Goal: Use online tool/utility: Utilize a website feature to perform a specific function

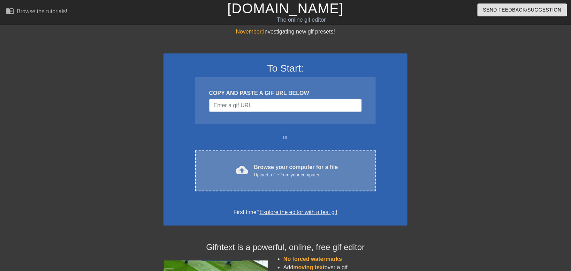
click at [234, 165] on div "cloud_upload" at bounding box center [240, 170] width 15 height 15
click at [252, 159] on div "cloud_upload Browse your computer for a file Upload a file from your computer C…" at bounding box center [285, 170] width 181 height 41
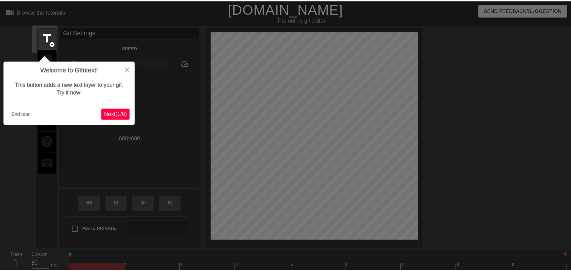
scroll to position [17, 0]
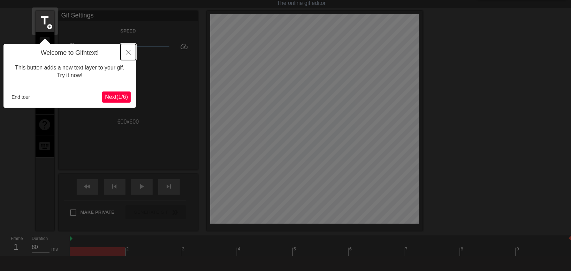
click at [125, 52] on button "Close" at bounding box center [128, 52] width 15 height 16
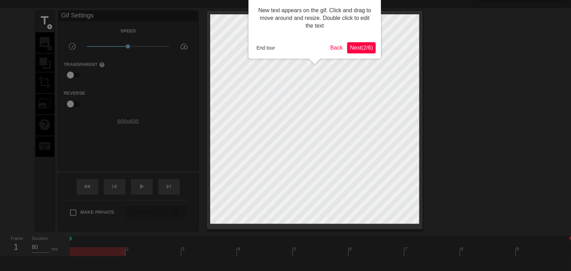
scroll to position [0, 0]
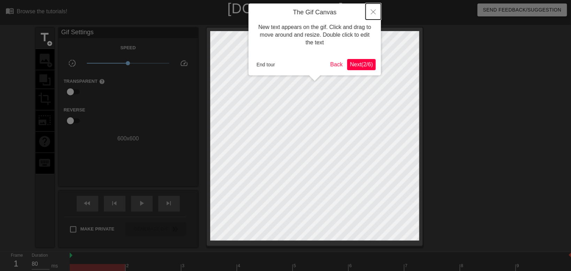
click at [374, 8] on button "Close" at bounding box center [373, 11] width 15 height 16
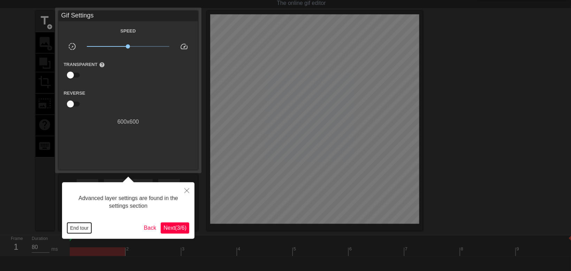
click at [76, 227] on button "End tour" at bounding box center [79, 227] width 24 height 10
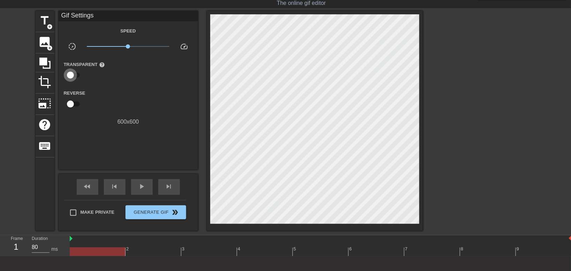
click at [68, 71] on input "checkbox" at bounding box center [71, 74] width 40 height 13
checkbox input "true"
click at [40, 18] on span "title" at bounding box center [44, 20] width 13 height 13
drag, startPoint x: 54, startPoint y: 24, endPoint x: 48, endPoint y: 29, distance: 7.9
click at [48, 29] on div "title add_circle image add_circle crop photo_size_select_large help keyboard Gi…" at bounding box center [229, 121] width 387 height 220
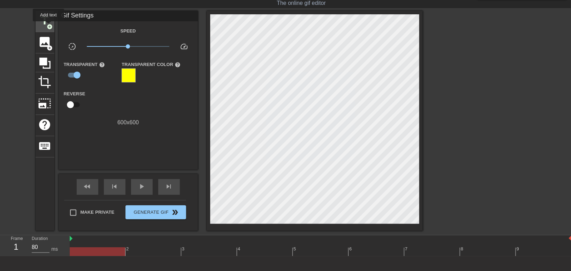
click at [48, 26] on span "add_circle" at bounding box center [50, 27] width 6 height 6
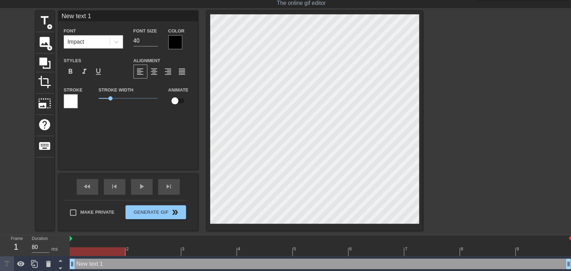
scroll to position [1, 1]
type input "New h 1"
type textarea "New h 1"
type input "New h"
type textarea "New h"
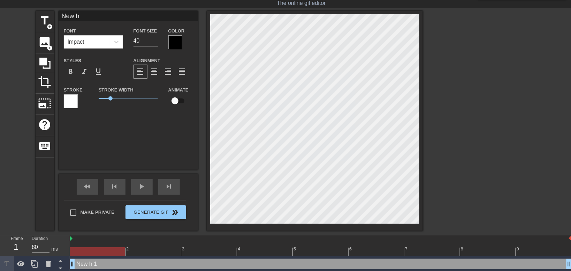
type input "New h"
type textarea "New h"
type input "New"
type textarea "New"
type input "New"
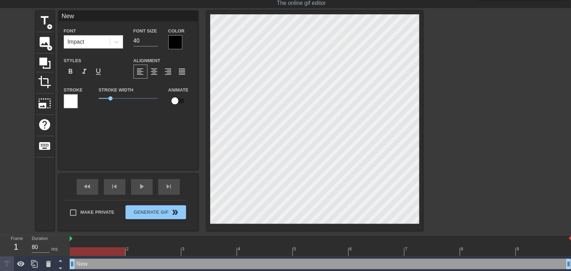
type textarea "New"
type input "Ne"
type textarea "Ne"
type input "N"
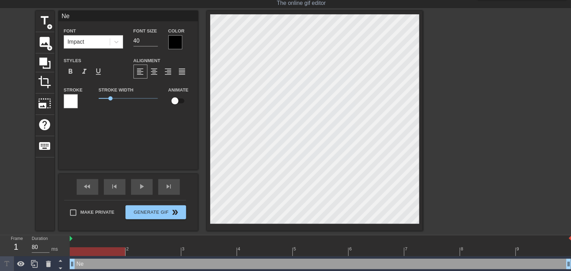
type textarea "N"
type input "H"
type textarea "H"
type input "Ha"
type textarea "Ha"
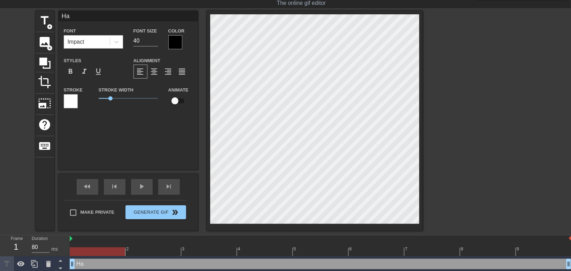
type input "Hap"
type textarea "Hap"
type input "Happ"
type textarea "Happ"
type input "Happy"
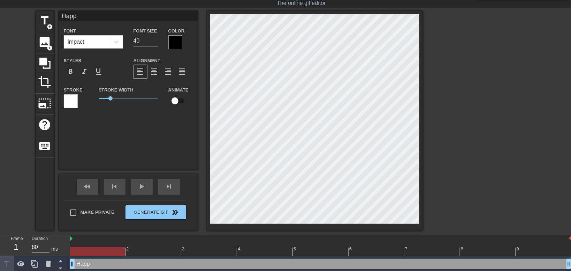
type textarea "Happy"
type input "Happy"
type textarea "Happy"
type input "Happy B"
type textarea "Happy B"
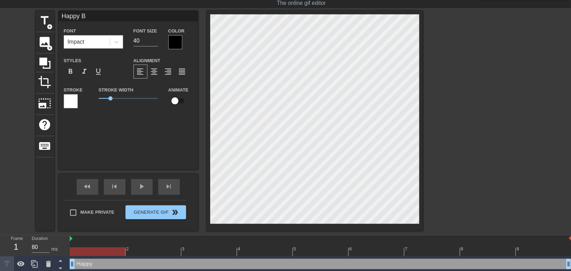
scroll to position [1, 1]
type input "Happy Bi"
type textarea "Happy Bi"
type input "Happy Bir"
type textarea "Happy Bir"
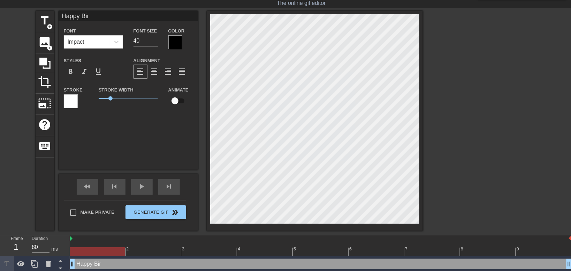
type input "Happy Birt"
type textarea "Happy Birt"
type input "Happy Birth"
type textarea "Happy Birth"
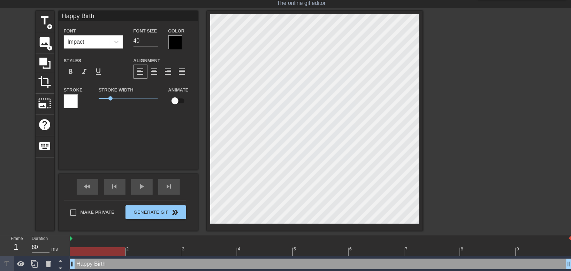
type input "Happy Birthd"
type textarea "Happy Birthd"
type input "Happy Birthda"
type textarea "Happy Birthda"
type input "Happy Birthday"
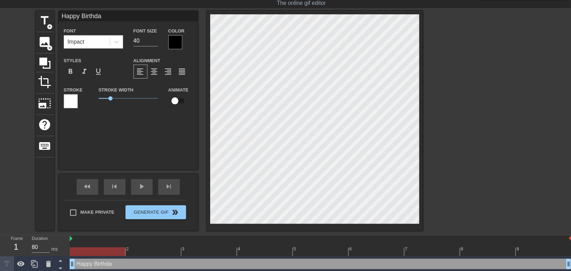
type textarea "Happy Birthday"
type input "Happy Birthday!"
type textarea "Happy Birthday!"
type input "Happy Birthday!!"
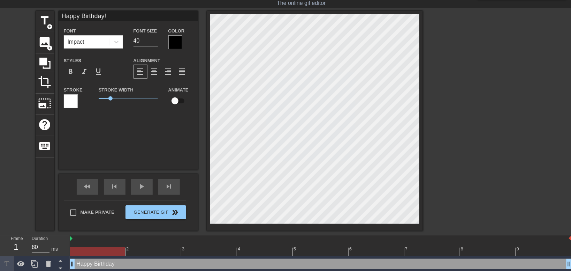
type textarea "Happy Birthday!!"
type input "Happy Birthday!!!"
type textarea "Happy Birthday!!!"
click at [155, 72] on span "format_align_center" at bounding box center [154, 71] width 8 height 8
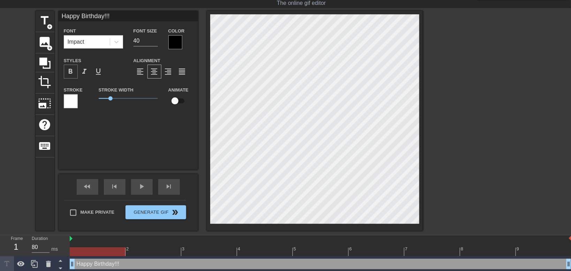
click at [74, 75] on span "format_bold" at bounding box center [71, 71] width 8 height 8
click at [172, 38] on div at bounding box center [175, 42] width 14 height 14
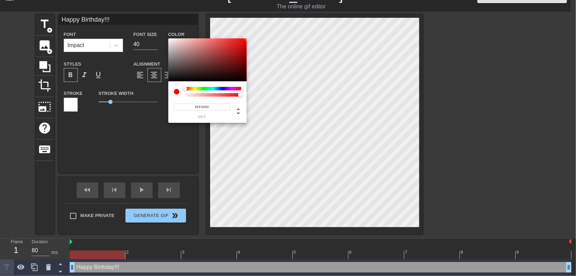
drag, startPoint x: 244, startPoint y: 40, endPoint x: 260, endPoint y: 29, distance: 20.5
click at [260, 29] on div "#FF0000 hex" at bounding box center [288, 138] width 576 height 276
click at [223, 54] on div at bounding box center [207, 59] width 78 height 43
type input "#763737"
click at [210, 61] on div at bounding box center [207, 59] width 78 height 43
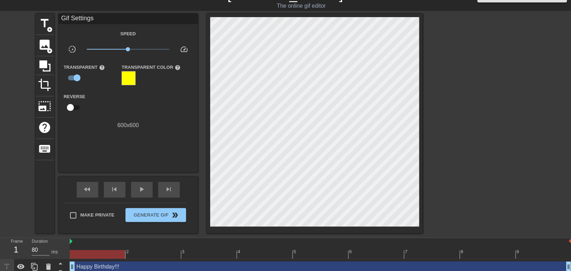
click at [132, 85] on div at bounding box center [129, 78] width 14 height 14
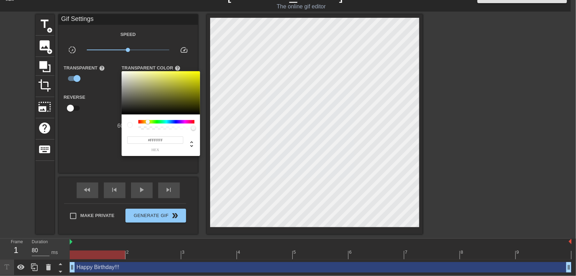
drag, startPoint x: 142, startPoint y: 82, endPoint x: 112, endPoint y: 60, distance: 37.6
click at [112, 60] on div "#FFFFFF hex" at bounding box center [288, 138] width 576 height 276
type input "255"
type input "0"
drag, startPoint x: 172, startPoint y: 127, endPoint x: 88, endPoint y: 122, distance: 83.8
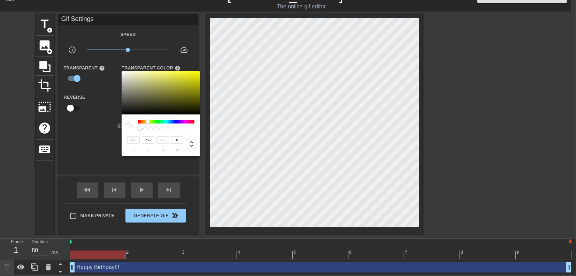
click at [88, 122] on div "255 r 255 g 255 b 0 a" at bounding box center [288, 138] width 576 height 276
click at [96, 142] on div at bounding box center [288, 138] width 576 height 276
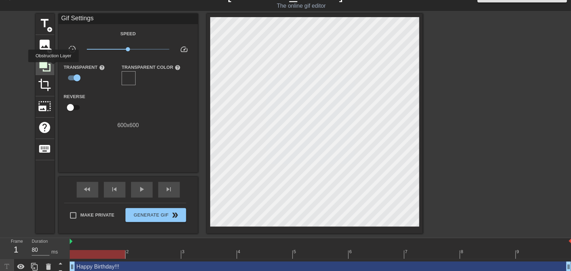
click at [53, 67] on div at bounding box center [45, 65] width 19 height 19
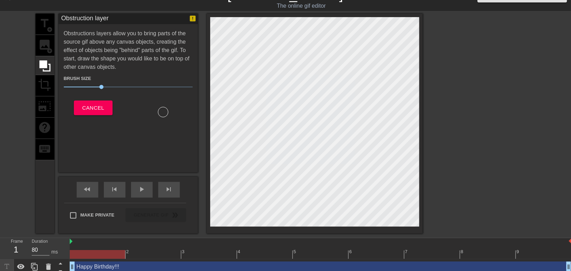
click at [52, 49] on div "title add_circle image add_circle crop photo_size_select_large help keyboard" at bounding box center [45, 124] width 19 height 220
click at [111, 109] on button "Cancel" at bounding box center [93, 107] width 39 height 15
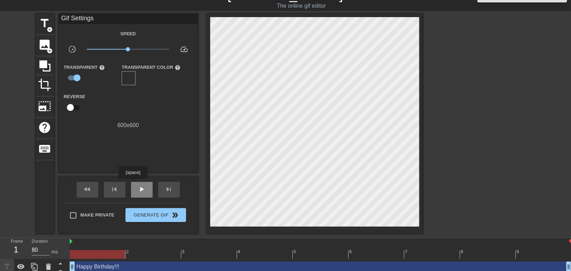
click at [133, 183] on div "play_arrow" at bounding box center [142, 190] width 22 height 16
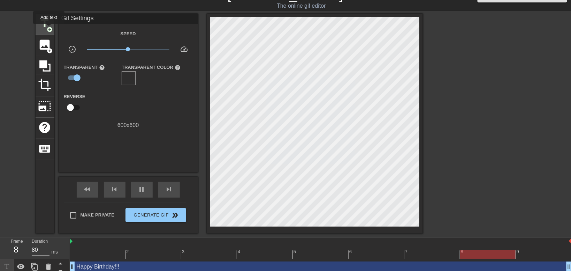
click at [49, 29] on span "add_circle" at bounding box center [50, 29] width 6 height 6
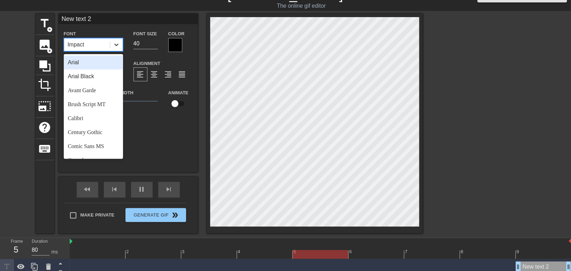
click at [113, 43] on icon at bounding box center [116, 44] width 7 height 7
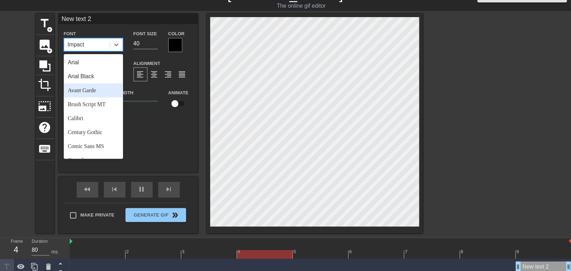
click at [100, 94] on div "Avant Garde" at bounding box center [93, 90] width 59 height 14
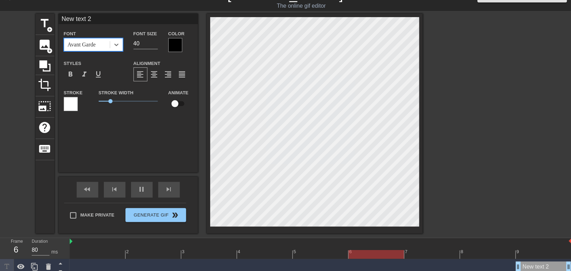
type input "Happy Birthday!!!"
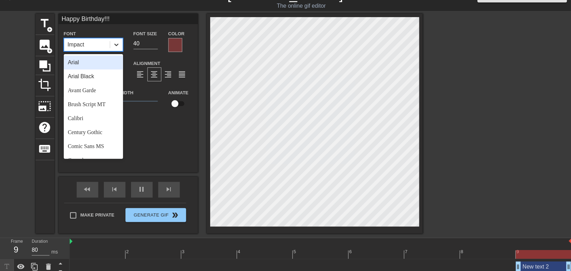
click at [119, 41] on icon at bounding box center [116, 44] width 7 height 7
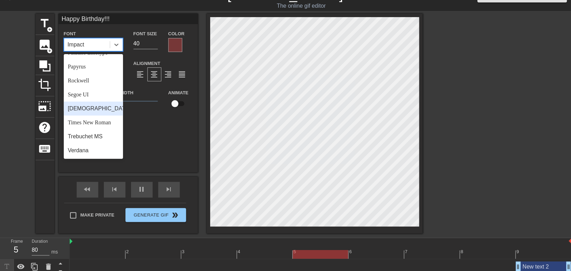
scroll to position [180, 0]
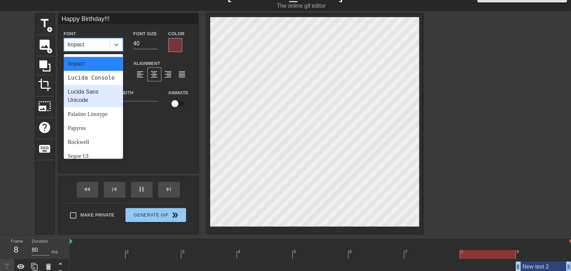
click at [94, 107] on div "Lucida Sans Unicode" at bounding box center [93, 96] width 59 height 22
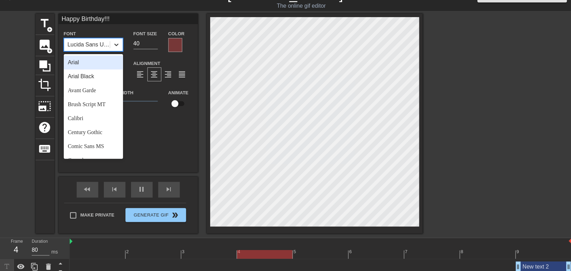
click at [115, 43] on icon at bounding box center [116, 44] width 7 height 7
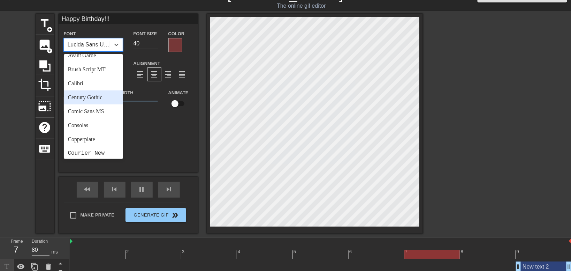
click at [97, 98] on div "Century Gothic" at bounding box center [93, 97] width 59 height 14
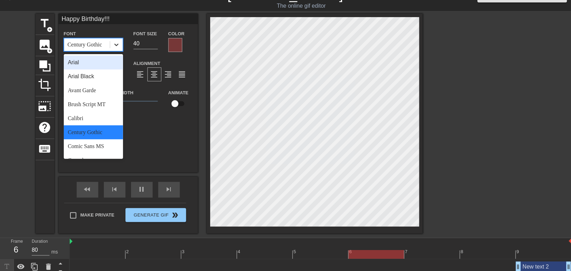
click at [115, 47] on icon at bounding box center [116, 44] width 7 height 7
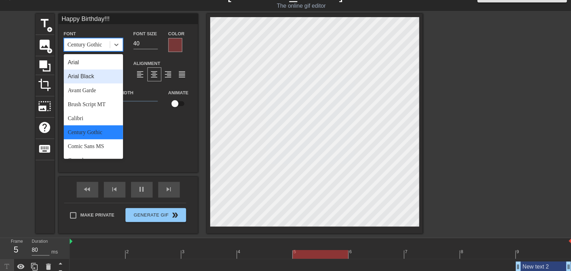
click at [101, 80] on div "Arial Black" at bounding box center [93, 76] width 59 height 14
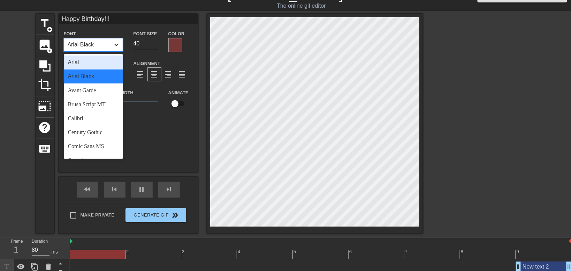
click at [116, 48] on div at bounding box center [116, 44] width 13 height 13
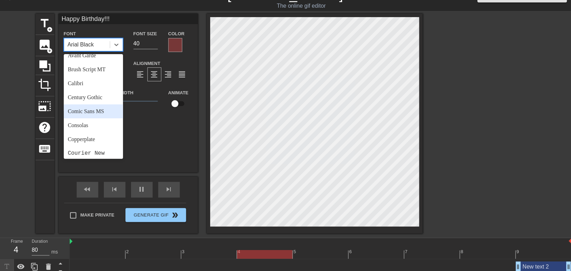
click at [95, 112] on div "Comic Sans MS" at bounding box center [93, 111] width 59 height 14
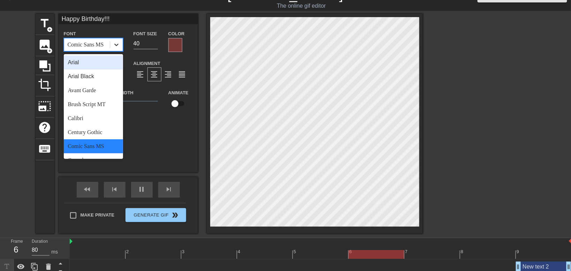
click at [116, 48] on div at bounding box center [116, 44] width 13 height 13
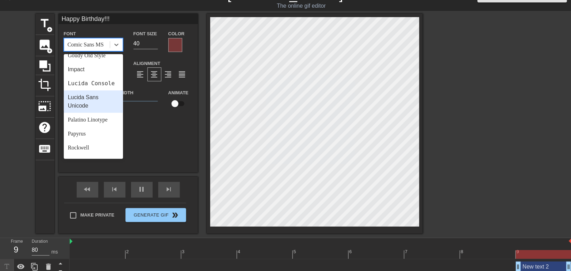
scroll to position [250, 0]
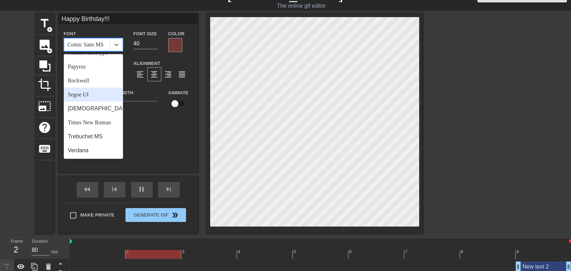
click at [95, 97] on div "Segoe UI" at bounding box center [93, 94] width 59 height 14
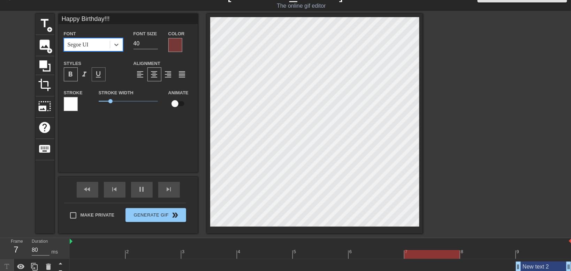
click at [99, 75] on span "format_underline" at bounding box center [98, 74] width 8 height 8
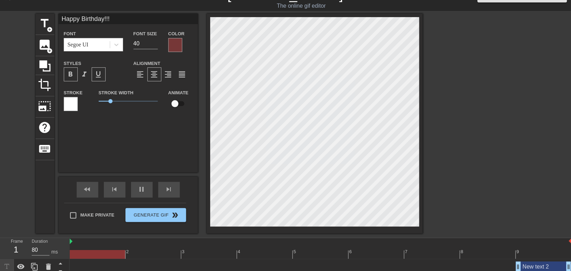
click at [101, 80] on div "format_underline" at bounding box center [99, 74] width 14 height 14
click at [172, 71] on span "format_align_right" at bounding box center [168, 74] width 8 height 8
click at [158, 75] on span "format_align_center" at bounding box center [154, 74] width 8 height 8
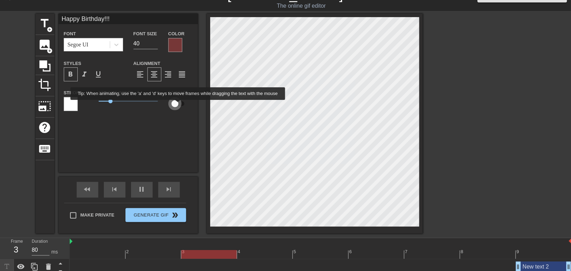
click at [177, 105] on input "checkbox" at bounding box center [175, 103] width 40 height 13
checkbox input "true"
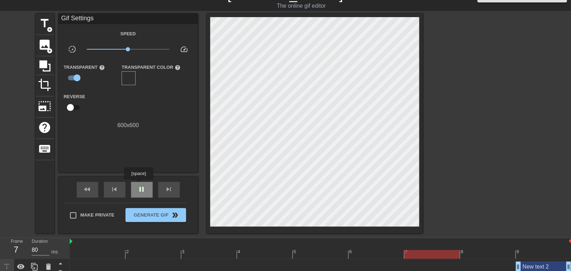
click at [138, 184] on div "pause" at bounding box center [142, 190] width 22 height 16
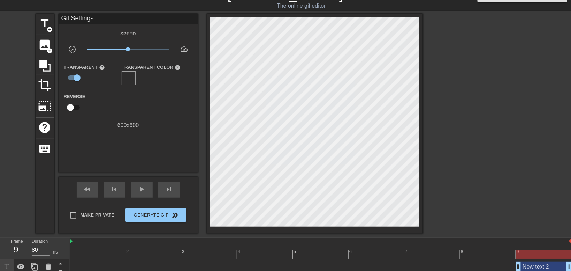
click at [527, 252] on div at bounding box center [321, 254] width 502 height 9
click at [529, 266] on div "New text 2 drag_handle drag_handle" at bounding box center [544, 266] width 56 height 10
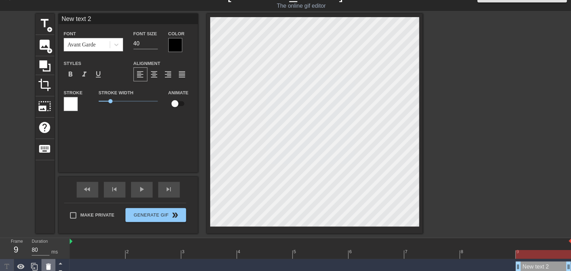
click at [43, 262] on div at bounding box center [48, 266] width 14 height 15
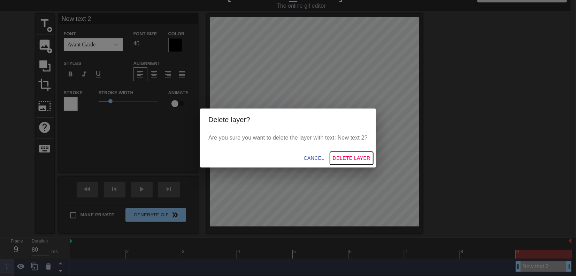
click at [338, 154] on span "Delete Layer" at bounding box center [352, 158] width 38 height 9
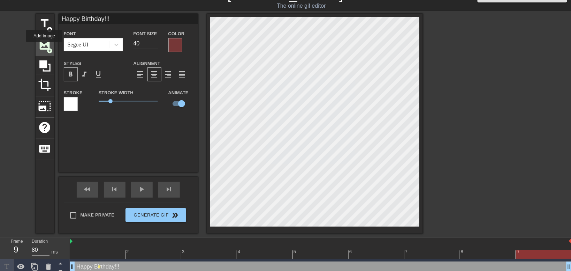
click at [44, 47] on span "image" at bounding box center [44, 44] width 13 height 13
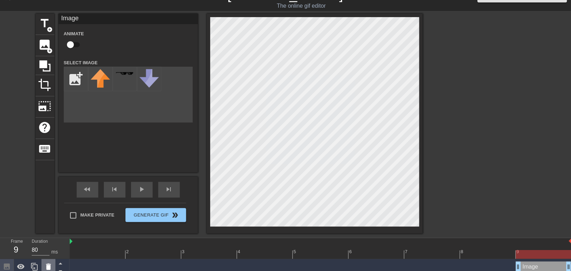
click at [46, 264] on icon at bounding box center [48, 266] width 8 height 8
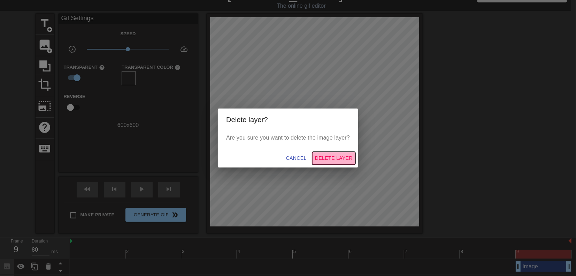
click at [331, 155] on span "Delete Layer" at bounding box center [334, 158] width 38 height 9
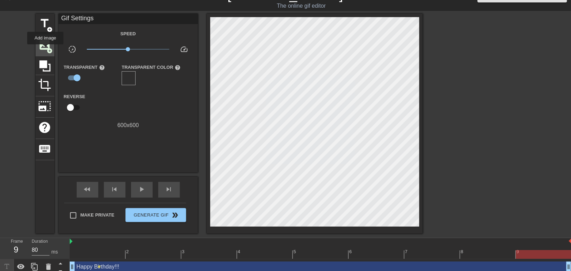
click at [45, 49] on span "image" at bounding box center [44, 44] width 13 height 13
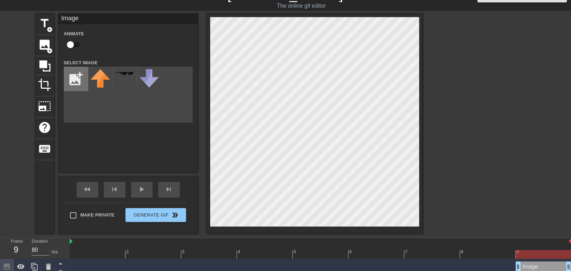
click at [70, 75] on input "file" at bounding box center [76, 79] width 24 height 24
type input "C:\fakepath\pngtree-a-beautiful-big-chocolate-cream-covered-cake-png-image_1233…"
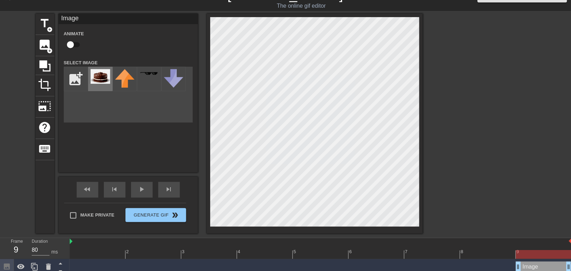
click at [99, 78] on img at bounding box center [101, 76] width 20 height 15
click at [50, 264] on icon at bounding box center [48, 266] width 8 height 8
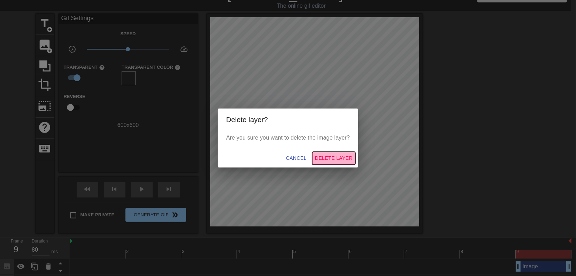
click at [344, 156] on span "Delete Layer" at bounding box center [334, 158] width 38 height 9
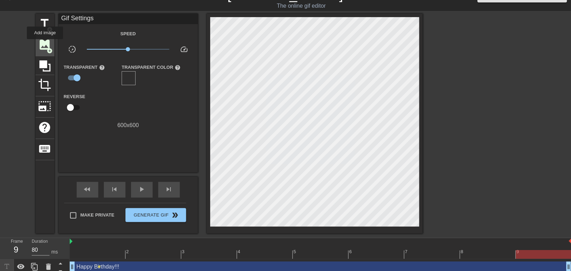
click at [45, 44] on span "image" at bounding box center [44, 44] width 13 height 13
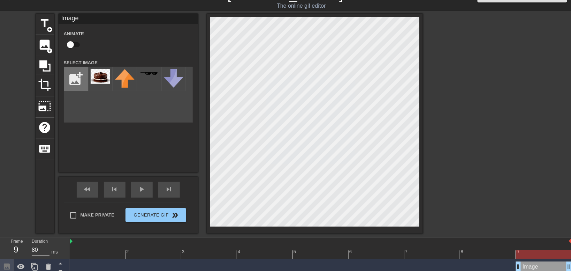
click at [81, 76] on input "file" at bounding box center [76, 79] width 24 height 24
type input "C:\fakepath\103-1032956_happy-birthday-cake-png-clipart-image-happy-birthday.png"
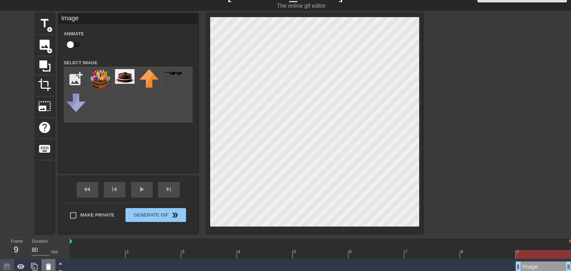
click at [50, 267] on icon at bounding box center [48, 266] width 5 height 6
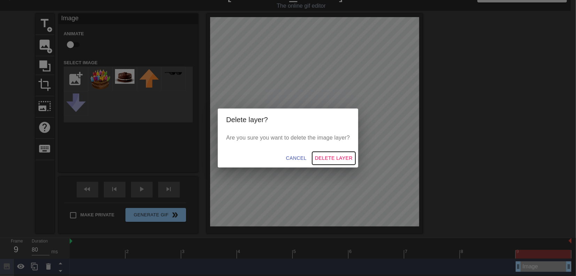
click at [323, 160] on span "Delete Layer" at bounding box center [334, 158] width 38 height 9
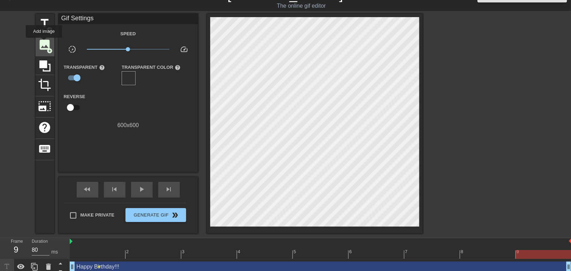
click at [44, 43] on span "image" at bounding box center [44, 44] width 13 height 13
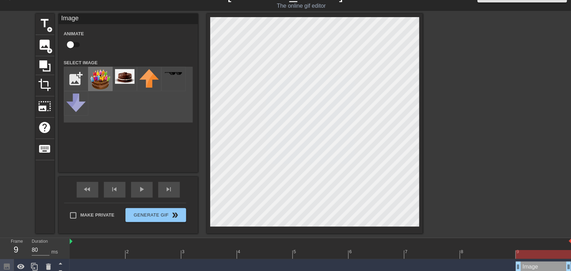
click at [99, 74] on img at bounding box center [101, 79] width 20 height 20
drag, startPoint x: 520, startPoint y: 266, endPoint x: 514, endPoint y: 239, distance: 27.2
click at [514, 239] on div "2 3 4 5 6 7 8 9 Image drag_handle drag_handle Happy Birthday!!! drag_handle dra…" at bounding box center [320, 264] width 501 height 52
click at [71, 45] on input "checkbox" at bounding box center [71, 44] width 40 height 13
checkbox input "true"
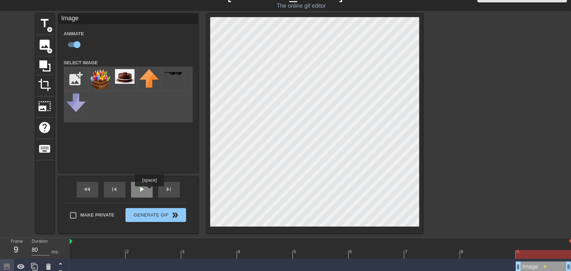
click at [150, 191] on div "play_arrow" at bounding box center [142, 190] width 22 height 16
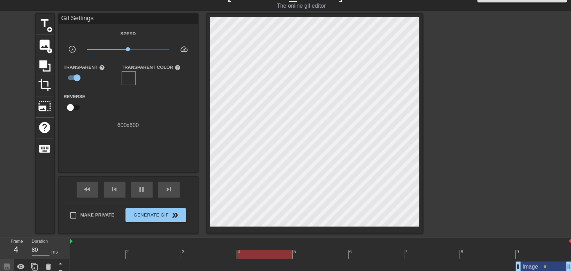
click at [156, 182] on div "fast_rewind skip_previous pause skip_next" at bounding box center [128, 189] width 114 height 26
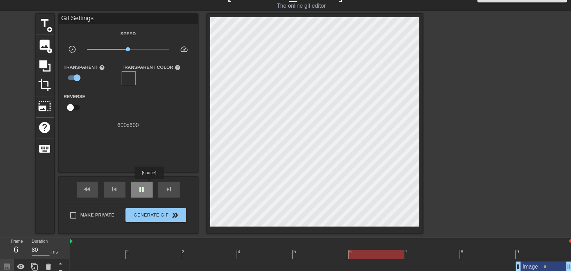
click at [149, 184] on div "pause" at bounding box center [142, 190] width 22 height 16
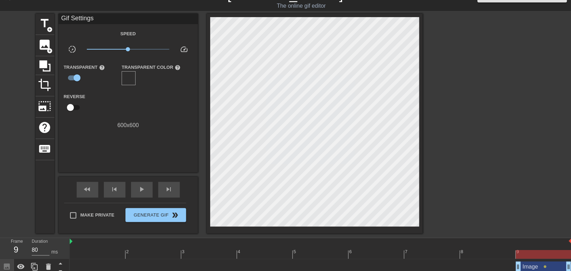
drag, startPoint x: 521, startPoint y: 264, endPoint x: 509, endPoint y: 265, distance: 11.9
click at [509, 265] on div "Image drag_handle drag_handle lens" at bounding box center [321, 266] width 502 height 10
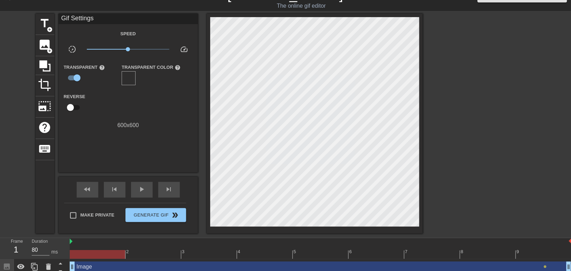
drag, startPoint x: 516, startPoint y: 265, endPoint x: 54, endPoint y: 254, distance: 462.0
click at [54, 254] on div "Frame 1 Duration 80 ms 2 3 4 5 6 7 8 9 Image drag_handle drag_handle lens Happy…" at bounding box center [285, 264] width 571 height 52
click at [140, 188] on span "play_arrow" at bounding box center [142, 189] width 8 height 8
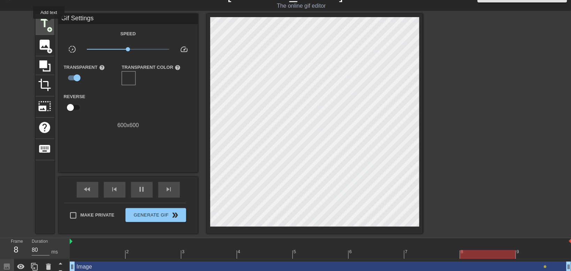
click at [49, 23] on span "title" at bounding box center [44, 23] width 13 height 13
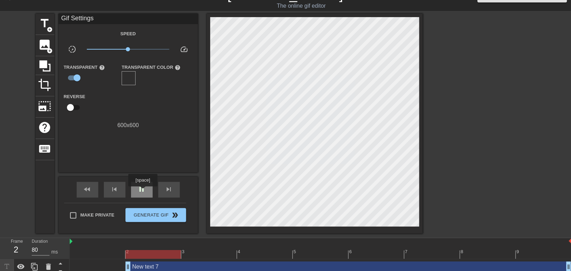
click at [143, 191] on span "pause" at bounding box center [142, 189] width 8 height 8
click at [168, 268] on div "New text 7 drag_handle drag_handle" at bounding box center [348, 266] width 446 height 10
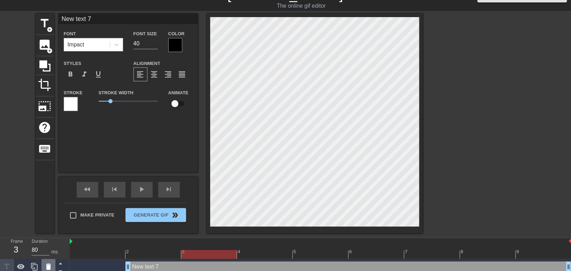
click at [45, 260] on div at bounding box center [48, 266] width 14 height 15
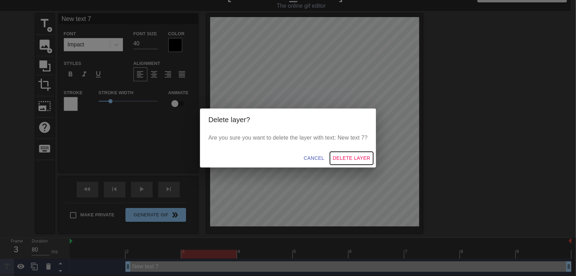
click at [347, 159] on span "Delete Layer" at bounding box center [352, 158] width 38 height 9
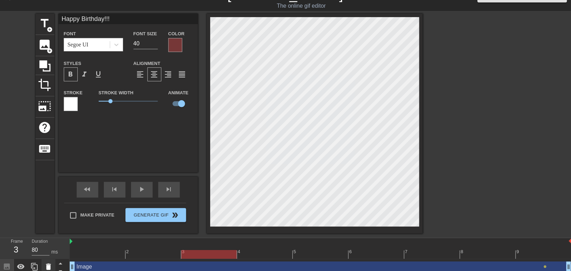
click at [48, 268] on icon at bounding box center [48, 266] width 5 height 6
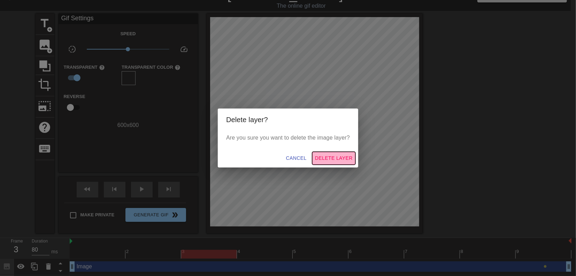
click at [335, 157] on span "Delete Layer" at bounding box center [334, 158] width 38 height 9
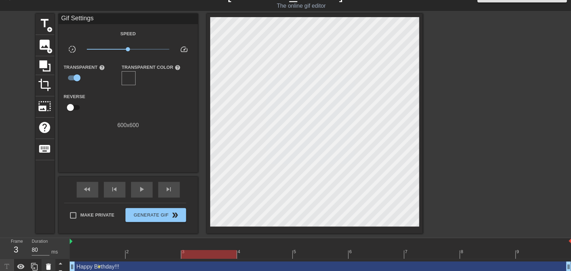
click at [51, 264] on icon at bounding box center [48, 266] width 8 height 8
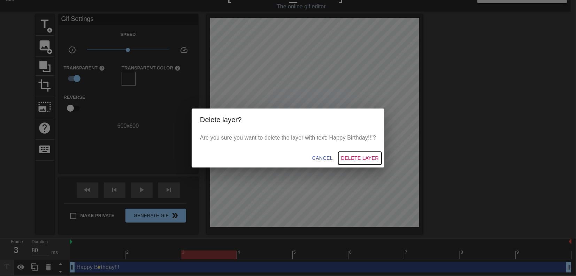
click at [357, 160] on span "Delete Layer" at bounding box center [360, 158] width 38 height 9
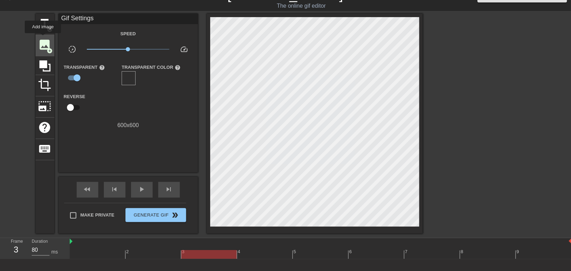
click at [43, 38] on span "image" at bounding box center [44, 44] width 13 height 13
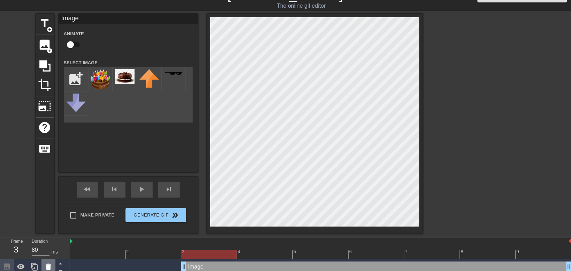
click at [44, 263] on icon at bounding box center [48, 266] width 8 height 8
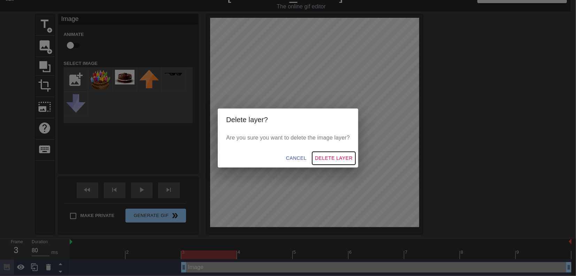
click at [329, 156] on span "Delete Layer" at bounding box center [334, 158] width 38 height 9
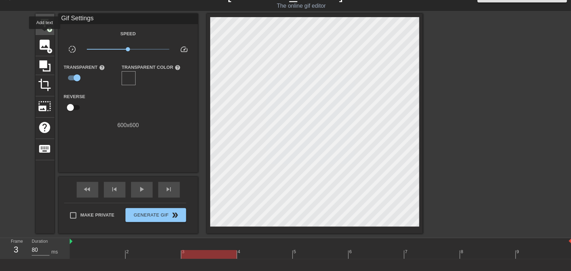
click at [45, 34] on div "title add_circle" at bounding box center [45, 24] width 19 height 21
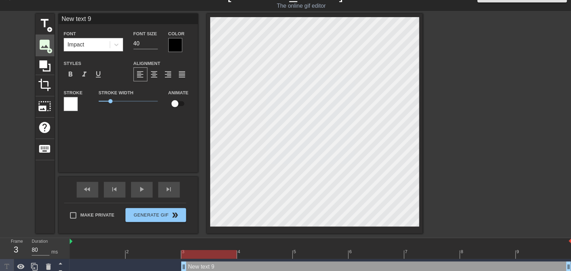
click at [37, 39] on div "title add_circle image add_circle crop photo_size_select_large help keyboard Gi…" at bounding box center [285, 124] width 571 height 220
drag, startPoint x: 49, startPoint y: 262, endPoint x: 52, endPoint y: 257, distance: 6.2
click at [52, 257] on div "Frame 3 Duration 80 ms" at bounding box center [35, 256] width 70 height 37
click at [50, 269] on icon at bounding box center [48, 266] width 5 height 6
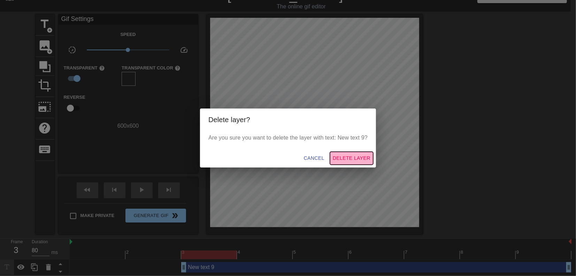
click at [352, 160] on span "Delete Layer" at bounding box center [352, 158] width 38 height 9
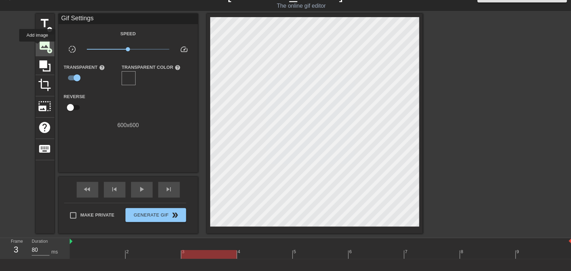
click at [37, 46] on div "image add_circle" at bounding box center [45, 45] width 19 height 21
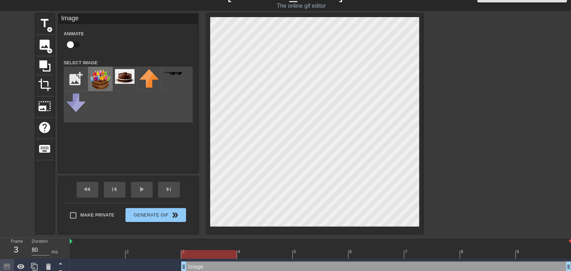
click at [106, 81] on img at bounding box center [101, 79] width 20 height 20
click at [203, 265] on div "Image drag_handle drag_handle" at bounding box center [376, 266] width 390 height 10
click at [44, 263] on icon at bounding box center [48, 266] width 8 height 8
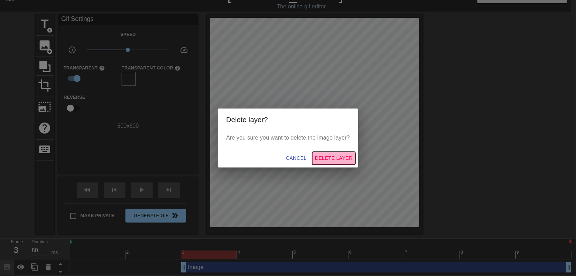
click at [333, 154] on span "Delete Layer" at bounding box center [334, 158] width 38 height 9
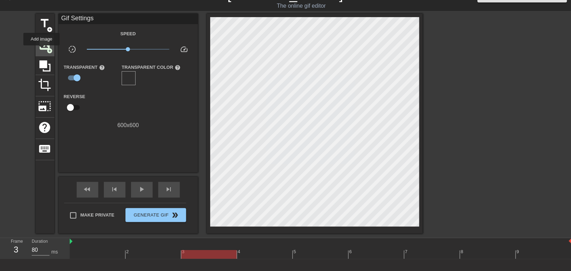
click at [41, 50] on span "image" at bounding box center [44, 44] width 13 height 13
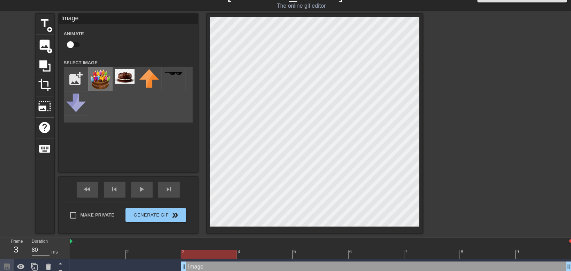
click at [99, 75] on img at bounding box center [101, 79] width 20 height 20
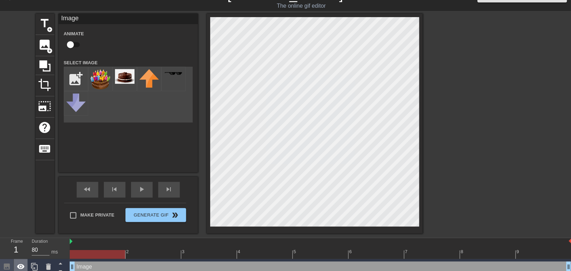
drag, startPoint x: 185, startPoint y: 269, endPoint x: 17, endPoint y: 261, distance: 168.2
click at [17, 262] on div "Frame 1 Duration 80 ms 2 3 4 5 6 7 8 9 Image drag_handle drag_handle" at bounding box center [285, 256] width 571 height 37
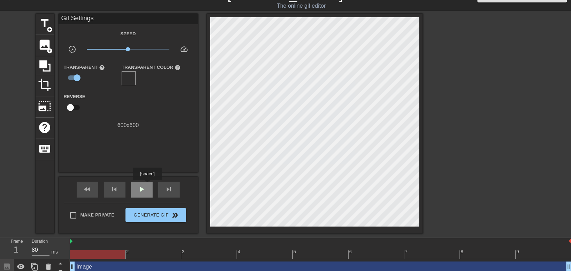
click at [147, 185] on div "play_arrow" at bounding box center [142, 190] width 22 height 16
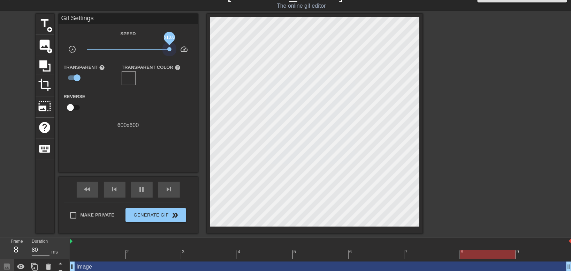
drag, startPoint x: 142, startPoint y: 46, endPoint x: 176, endPoint y: 62, distance: 37.3
click at [176, 62] on div "Speed slow_motion_video x10.0 speed Transparent help Transparent Color help Rev…" at bounding box center [128, 79] width 129 height 100
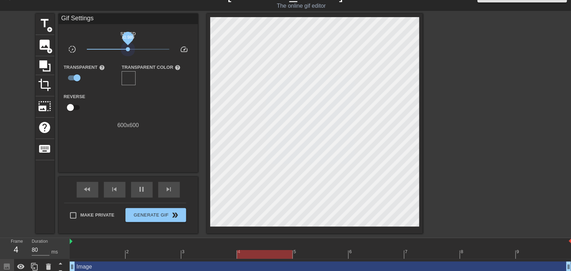
drag, startPoint x: 168, startPoint y: 50, endPoint x: 128, endPoint y: 53, distance: 40.6
click at [128, 53] on span "x0.989" at bounding box center [128, 49] width 83 height 8
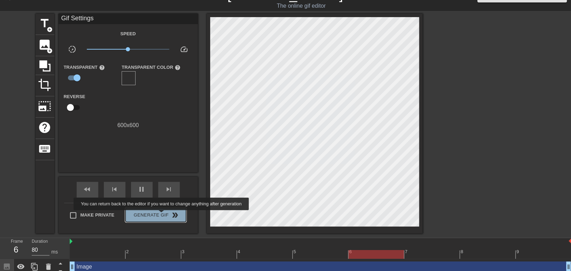
click at [161, 215] on span "Generate Gif double_arrow" at bounding box center [155, 215] width 55 height 8
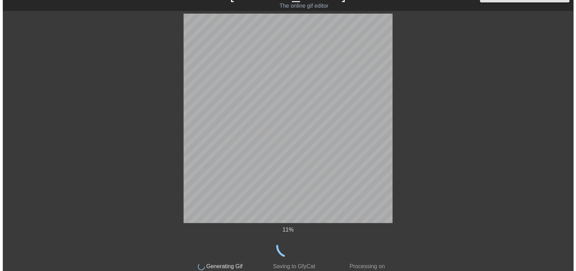
scroll to position [0, 0]
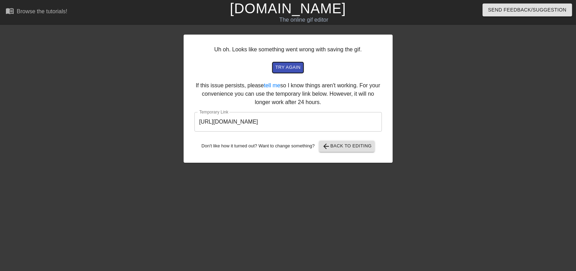
click at [293, 65] on span "try again" at bounding box center [287, 67] width 25 height 8
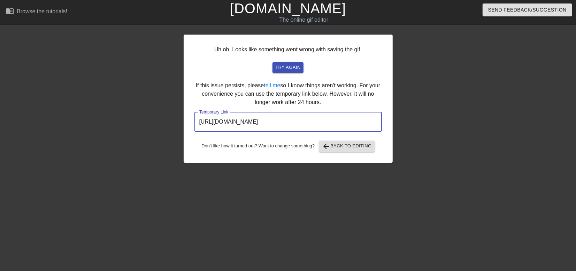
drag, startPoint x: 345, startPoint y: 117, endPoint x: 136, endPoint y: 102, distance: 210.1
click at [136, 102] on div "Uh oh. Looks like something went wrong with saving the gif. try again If this i…" at bounding box center [288, 132] width 576 height 209
click at [303, 70] on div "try again" at bounding box center [288, 67] width 171 height 11
click at [295, 61] on div "Uh oh. Looks like something went wrong with saving the gif. try again If this i…" at bounding box center [288, 99] width 209 height 128
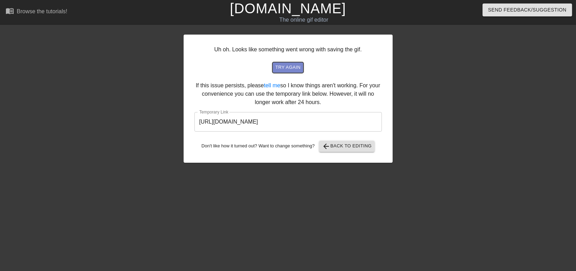
click at [291, 63] on span "try again" at bounding box center [287, 67] width 25 height 8
click at [365, 117] on input "[URL][DOMAIN_NAME]" at bounding box center [289, 122] width 188 height 20
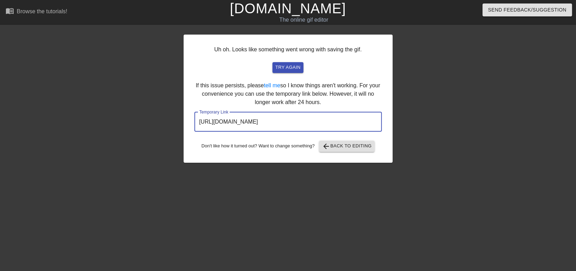
click at [361, 118] on input "[URL][DOMAIN_NAME]" at bounding box center [289, 122] width 188 height 20
click at [353, 120] on input "[URL][DOMAIN_NAME]" at bounding box center [289, 122] width 188 height 20
drag, startPoint x: 353, startPoint y: 120, endPoint x: 135, endPoint y: 112, distance: 218.4
click at [135, 112] on div "Uh oh. Looks like something went wrong with saving the gif. try again If this i…" at bounding box center [288, 132] width 576 height 209
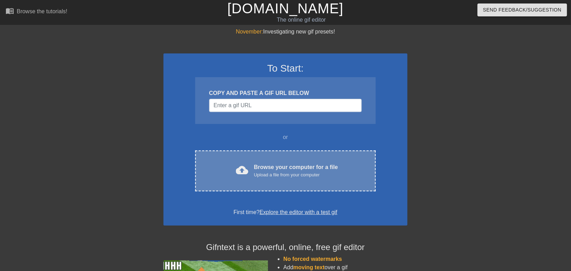
click at [292, 170] on div "Browse your computer for a file Upload a file from your computer" at bounding box center [296, 170] width 84 height 15
click at [272, 154] on div "cloud_upload Browse your computer for a file Upload a file from your computer C…" at bounding box center [285, 170] width 181 height 41
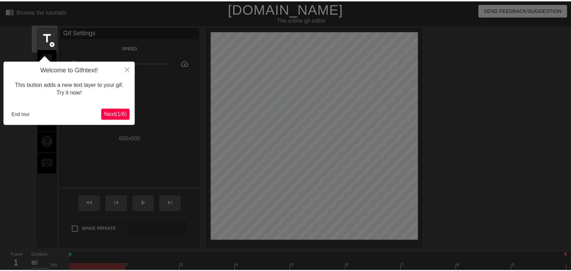
scroll to position [17, 0]
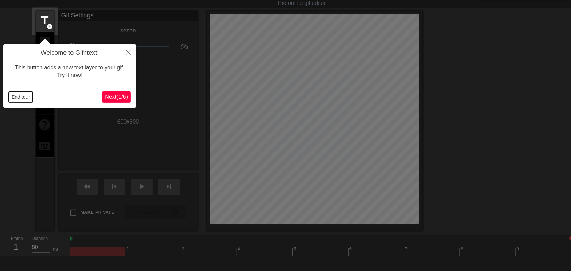
click at [13, 93] on button "End tour" at bounding box center [21, 97] width 24 height 10
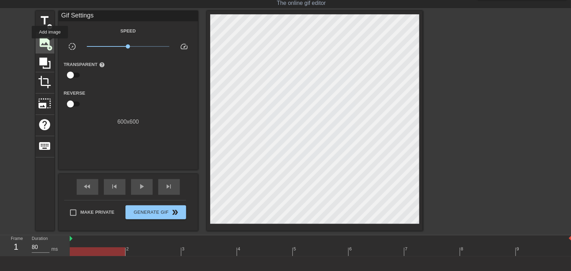
click at [50, 45] on span "add_circle" at bounding box center [50, 48] width 6 height 6
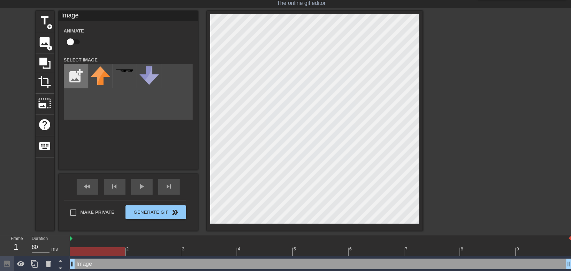
click at [68, 85] on input "file" at bounding box center [76, 76] width 24 height 24
type input "C:\fakepath\103-1032956_happy-birthday-cake-png-clipart-image-happy-birthday.png"
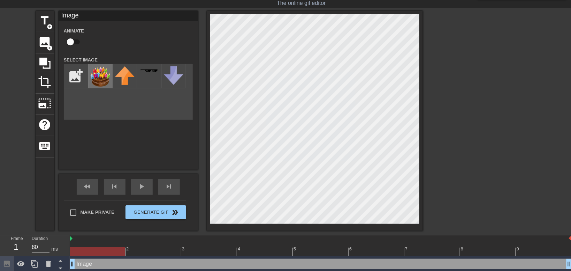
click at [99, 74] on img at bounding box center [101, 76] width 20 height 20
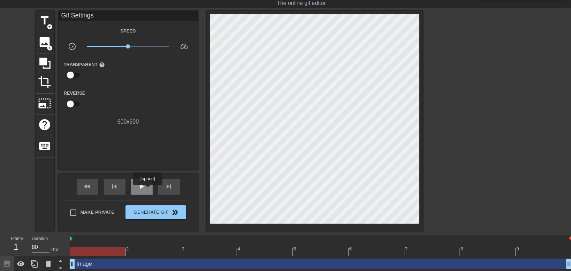
click at [147, 190] on div "play_arrow" at bounding box center [142, 187] width 22 height 16
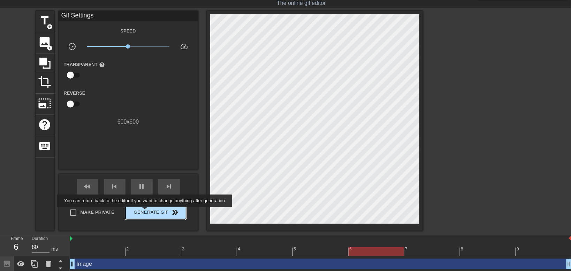
click at [144, 212] on span "Generate Gif double_arrow" at bounding box center [155, 212] width 55 height 8
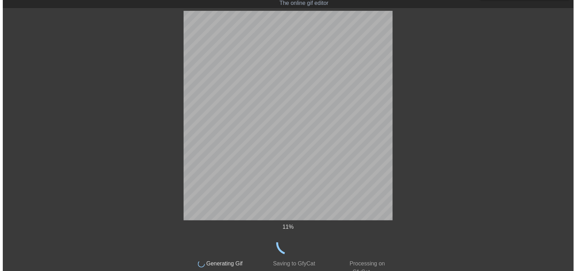
scroll to position [0, 0]
